Goal: Task Accomplishment & Management: Use online tool/utility

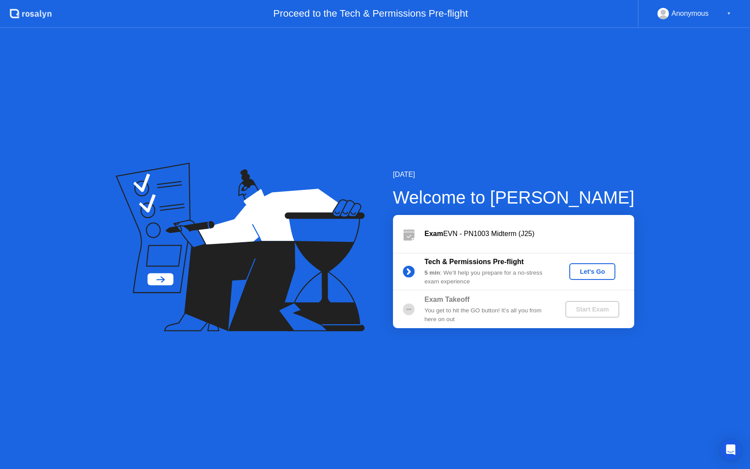
click at [587, 274] on div "Let's Go" at bounding box center [592, 271] width 39 height 7
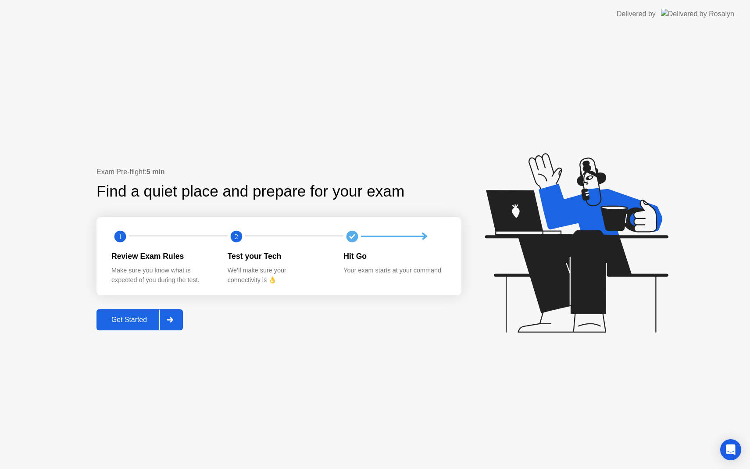
click at [151, 323] on div "Get Started" at bounding box center [129, 320] width 60 height 8
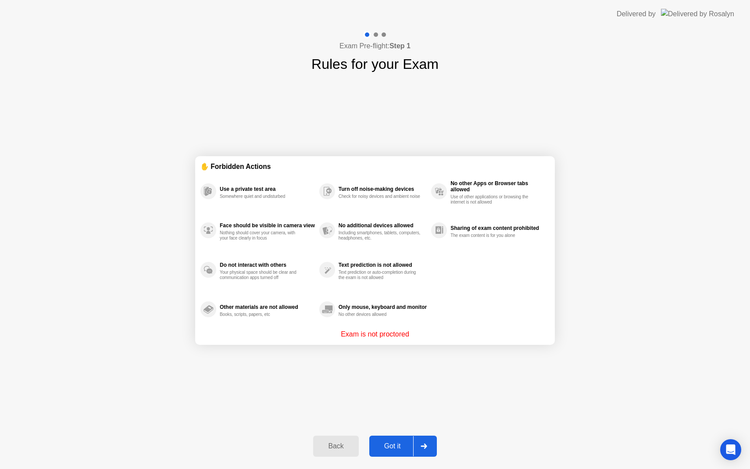
click at [395, 446] on div "Got it" at bounding box center [392, 446] width 41 height 8
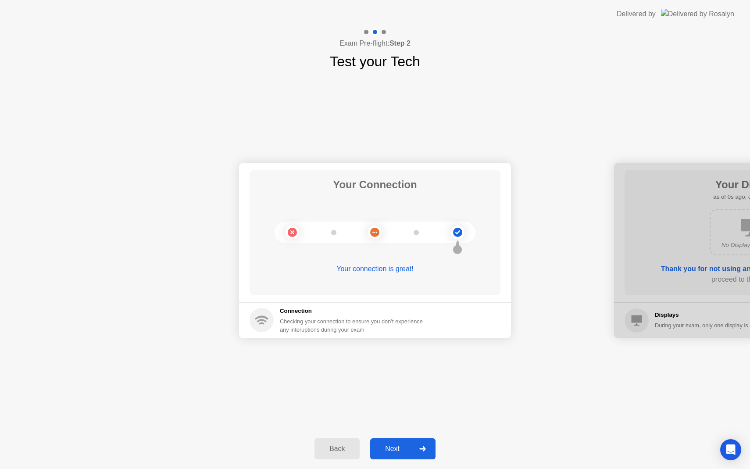
click at [395, 446] on div "Next" at bounding box center [392, 449] width 39 height 8
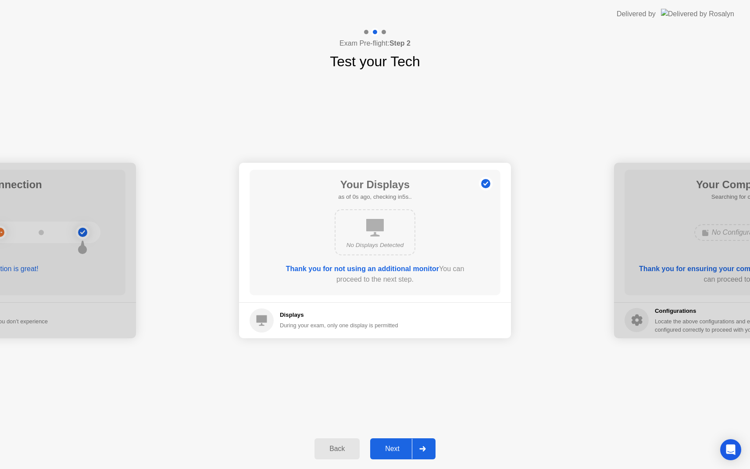
click at [395, 446] on div "Next" at bounding box center [392, 449] width 39 height 8
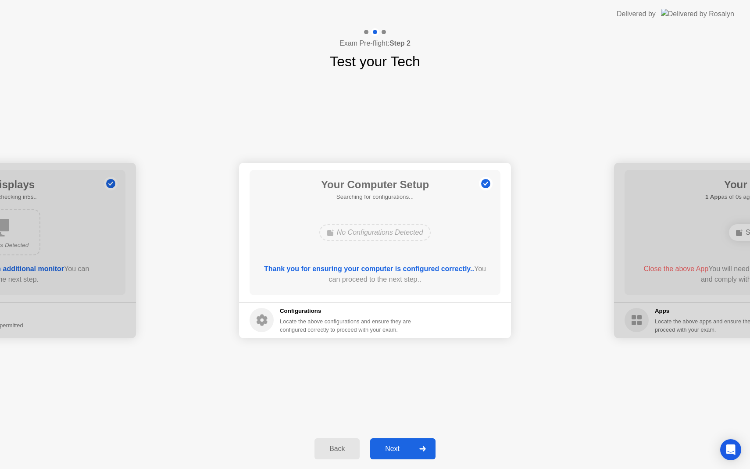
click at [395, 446] on div "Next" at bounding box center [392, 449] width 39 height 8
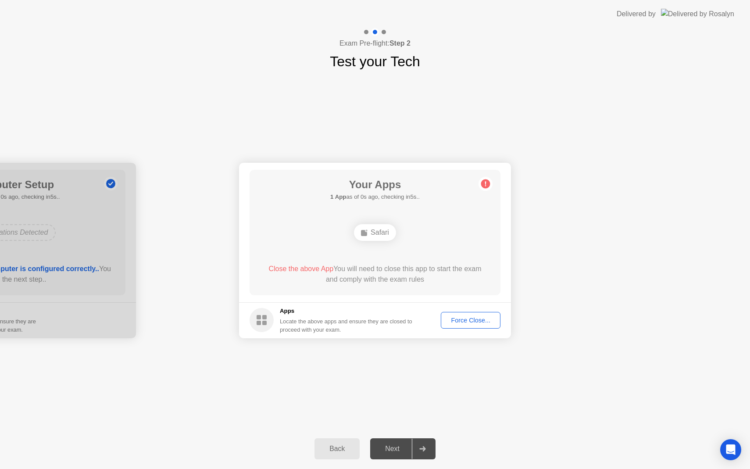
click at [395, 446] on div "Next" at bounding box center [392, 449] width 39 height 8
click at [471, 325] on button "Force Close..." at bounding box center [471, 320] width 60 height 17
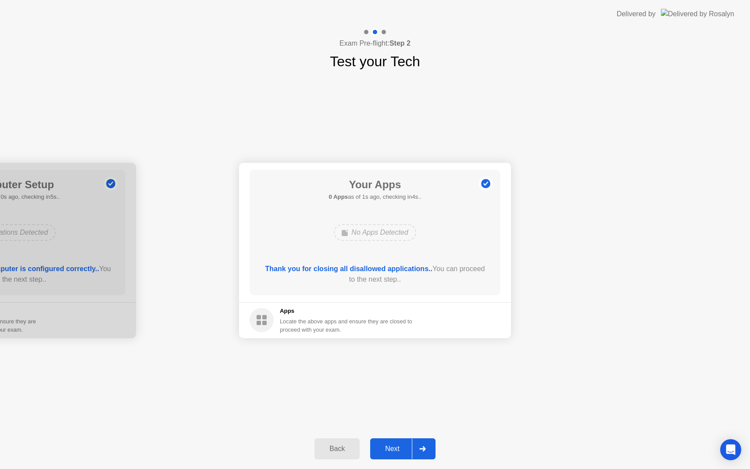
click at [371, 440] on button "Next" at bounding box center [402, 448] width 65 height 21
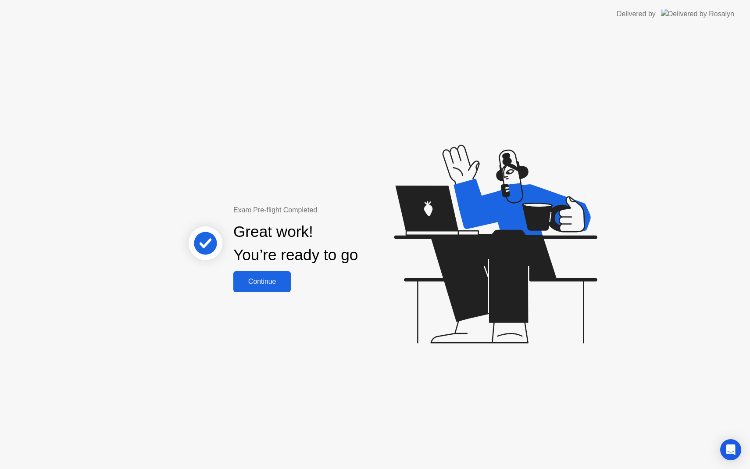
click at [271, 274] on button "Continue" at bounding box center [261, 281] width 57 height 21
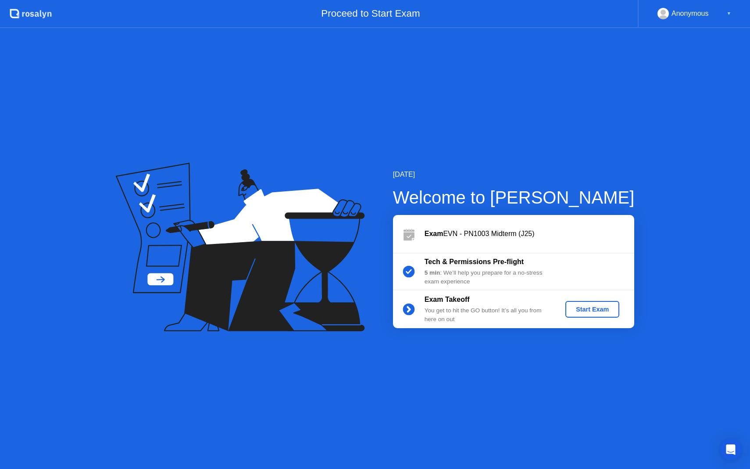
click at [603, 311] on div "Start Exam" at bounding box center [592, 309] width 47 height 7
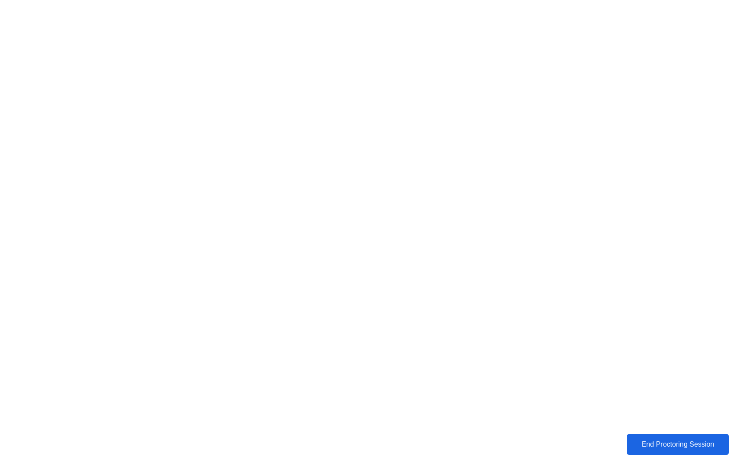
click at [668, 443] on div "End Proctoring Session" at bounding box center [677, 444] width 97 height 8
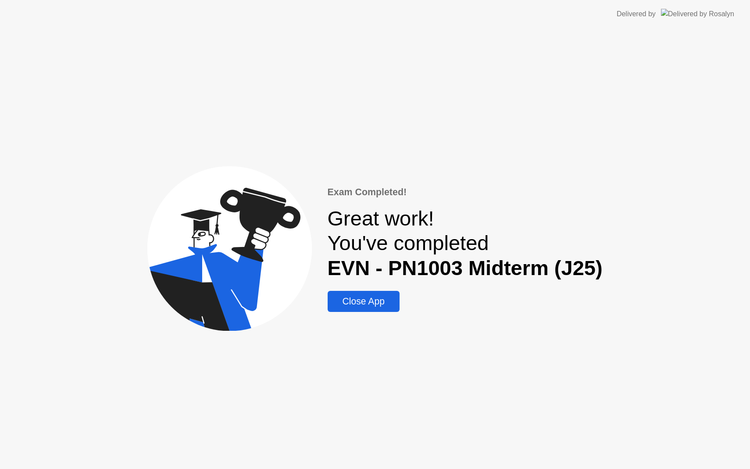
click at [378, 297] on div "Close App" at bounding box center [363, 301] width 67 height 11
